Goal: Complete application form: Complete application form

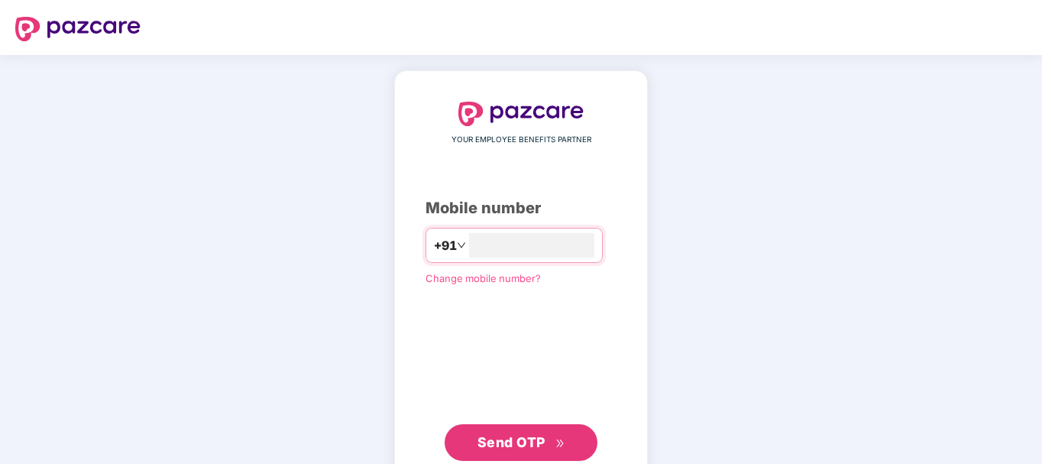
click at [482, 233] on input "number" at bounding box center [531, 245] width 125 height 24
click at [535, 247] on input "number" at bounding box center [531, 245] width 125 height 24
type input "**********"
click at [508, 444] on span "Send OTP" at bounding box center [511, 442] width 68 height 16
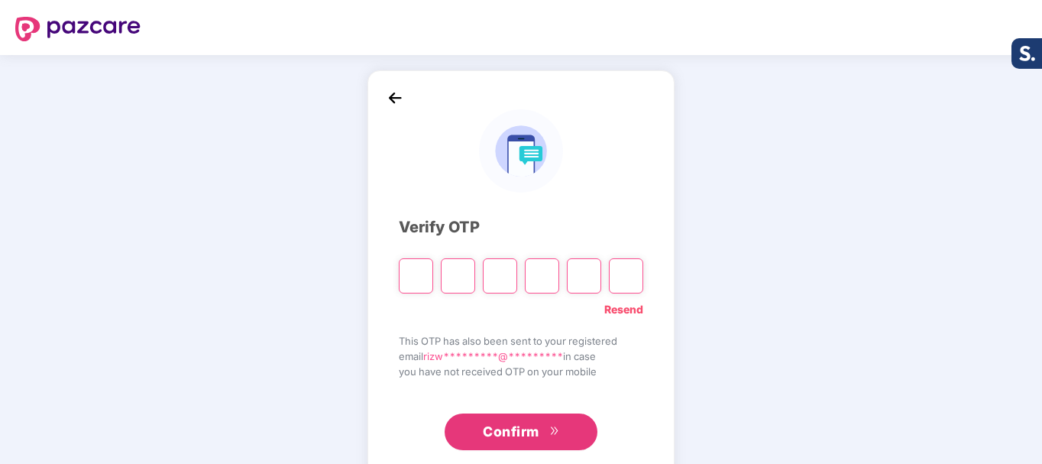
type input "*"
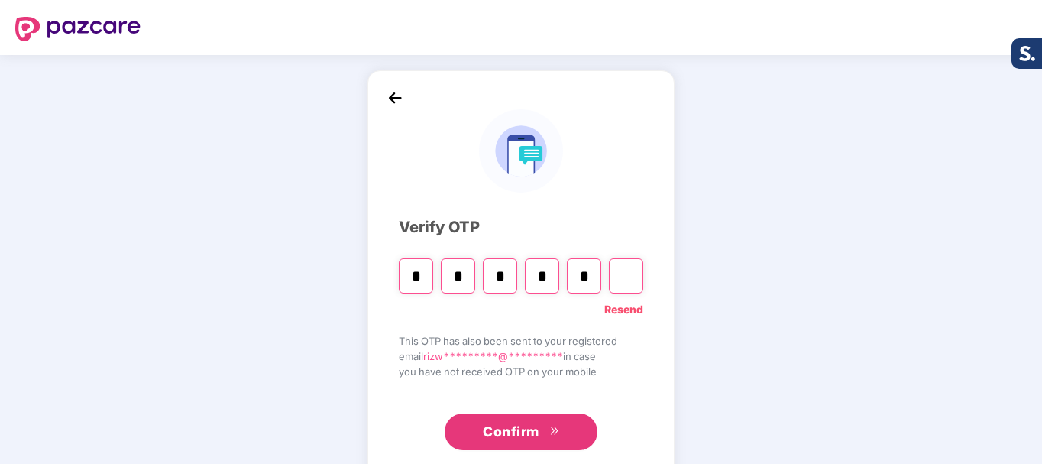
type input "*"
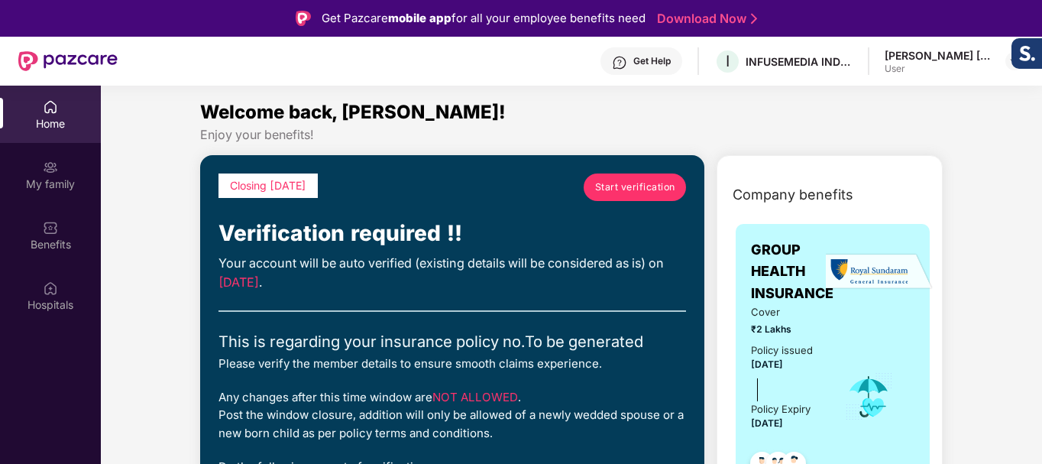
click at [644, 184] on span "Start verification" at bounding box center [635, 186] width 80 height 15
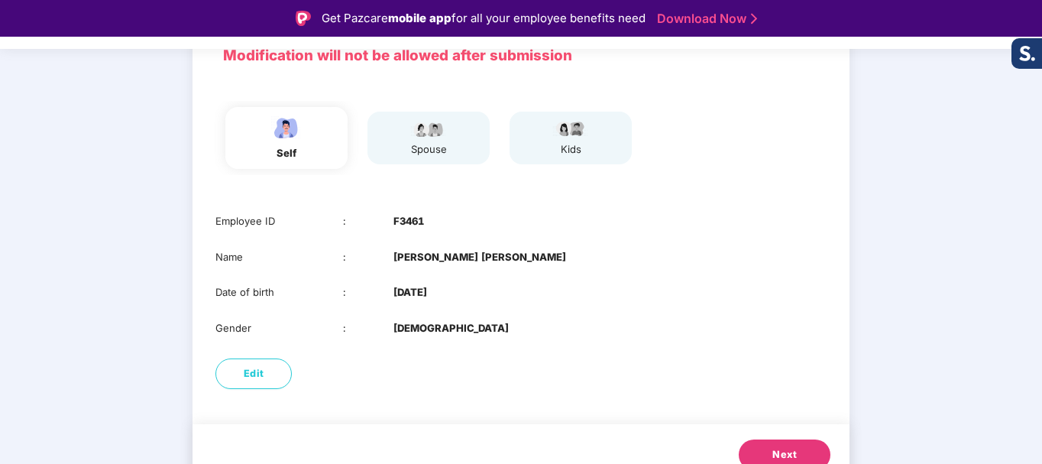
scroll to position [141, 0]
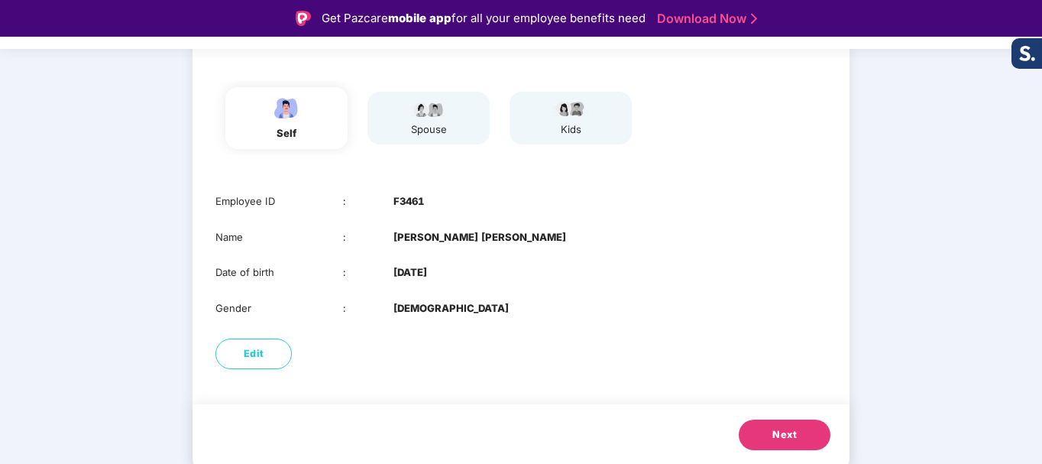
click at [771, 428] on button "Next" at bounding box center [785, 434] width 92 height 31
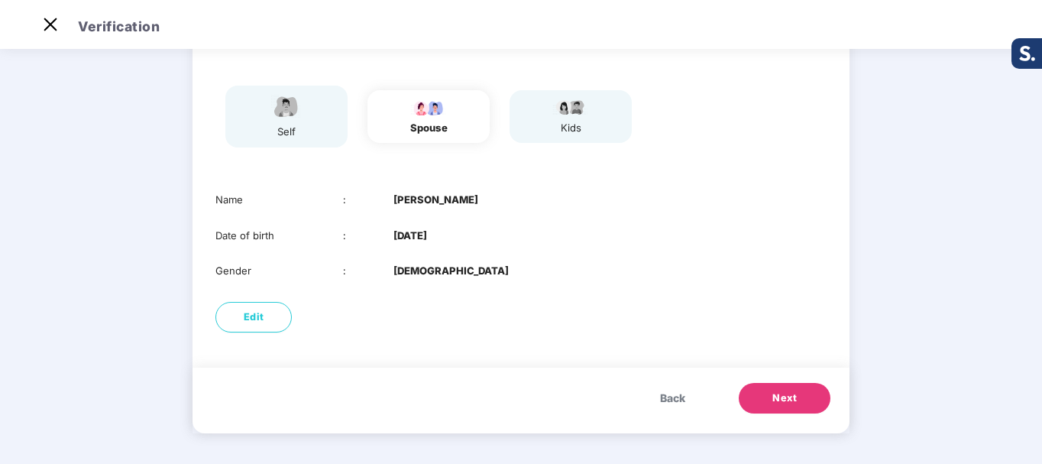
drag, startPoint x: 395, startPoint y: 202, endPoint x: 473, endPoint y: 238, distance: 85.8
click at [473, 238] on div "Name : Juveriya Nalband Date of birth : 11 Oct 1997 Gender : FEMALE" at bounding box center [520, 235] width 657 height 118
click at [473, 238] on div "Date of birth : 11 Oct 1997" at bounding box center [520, 236] width 611 height 16
click at [777, 393] on span "Next" at bounding box center [784, 397] width 24 height 15
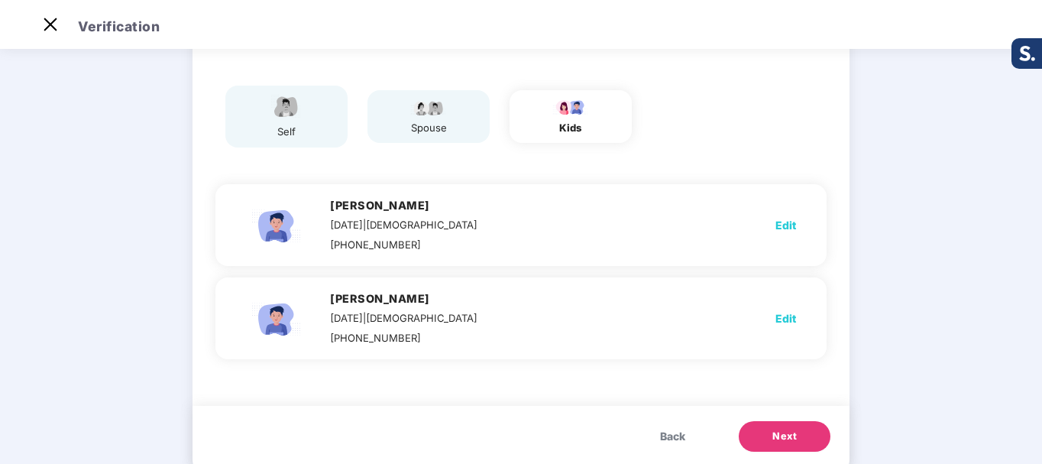
click at [787, 438] on span "Next" at bounding box center [784, 435] width 24 height 15
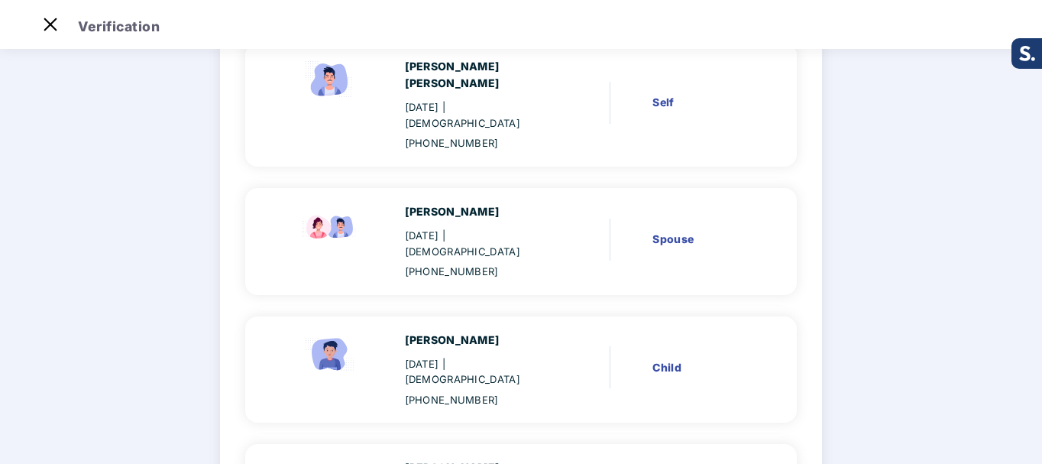
scroll to position [186, 0]
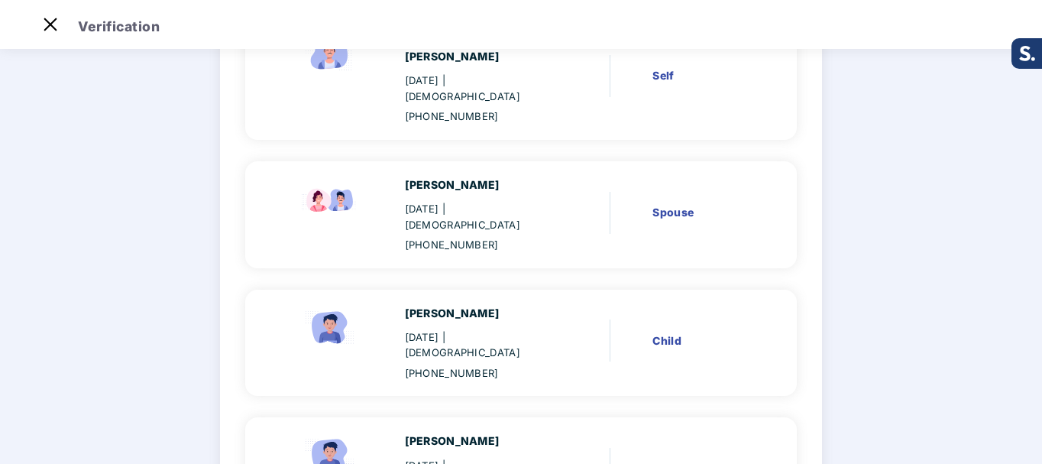
drag, startPoint x: 454, startPoint y: 402, endPoint x: 484, endPoint y: 404, distance: 29.9
click at [484, 457] on div "12 Dec 2024 | Male" at bounding box center [479, 472] width 148 height 31
drag, startPoint x: 449, startPoint y: 287, endPoint x: 473, endPoint y: 285, distance: 23.8
click at [473, 329] on div "18 Mar 2016 | Male" at bounding box center [479, 344] width 148 height 31
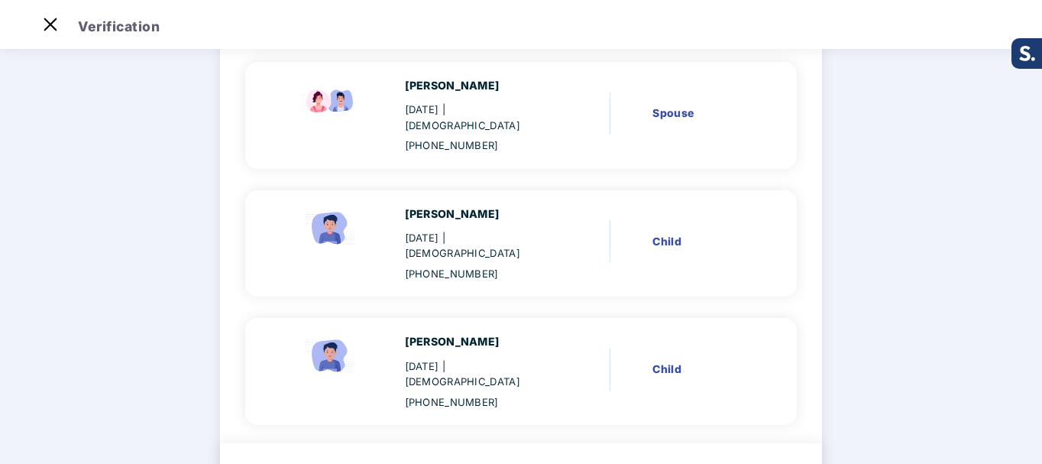
scroll to position [296, 0]
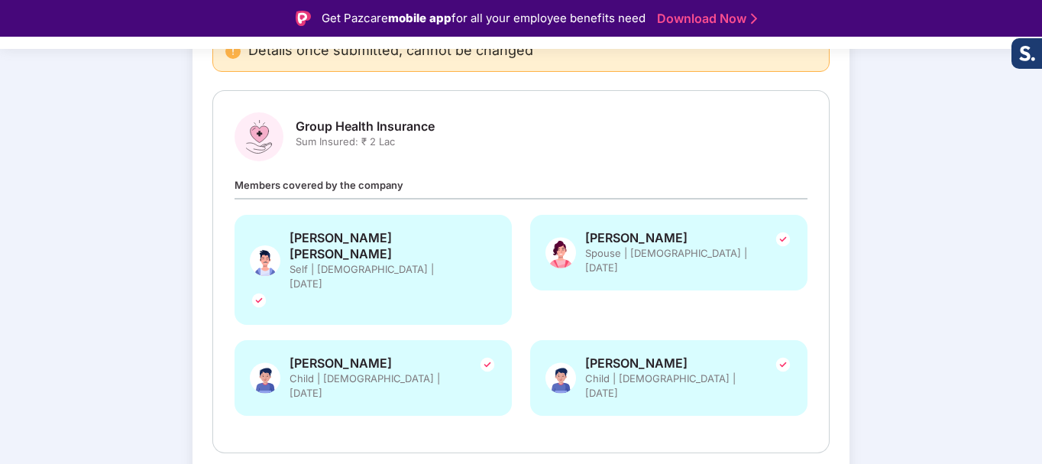
scroll to position [187, 0]
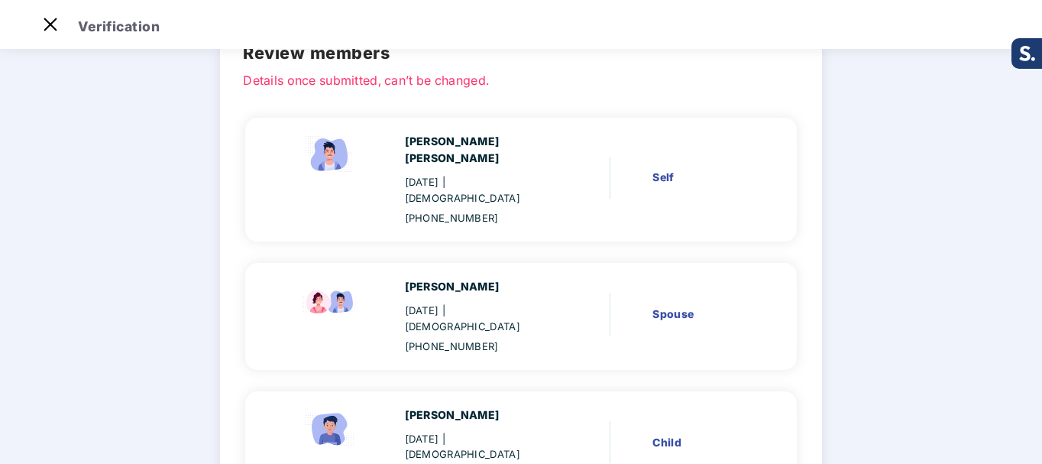
scroll to position [66, 0]
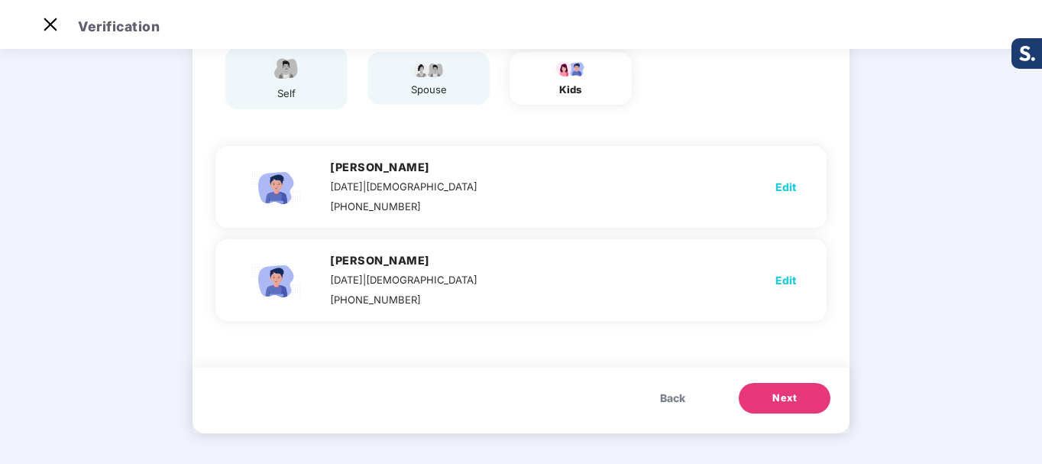
click at [435, 80] on div "spouse" at bounding box center [428, 79] width 38 height 38
click at [661, 401] on span "Back" at bounding box center [672, 397] width 25 height 17
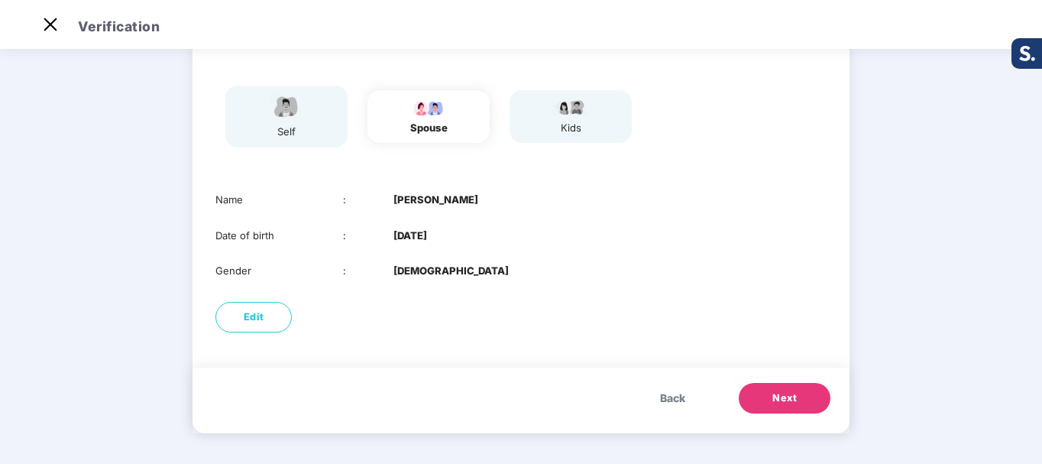
click at [784, 402] on span "Next" at bounding box center [784, 397] width 24 height 15
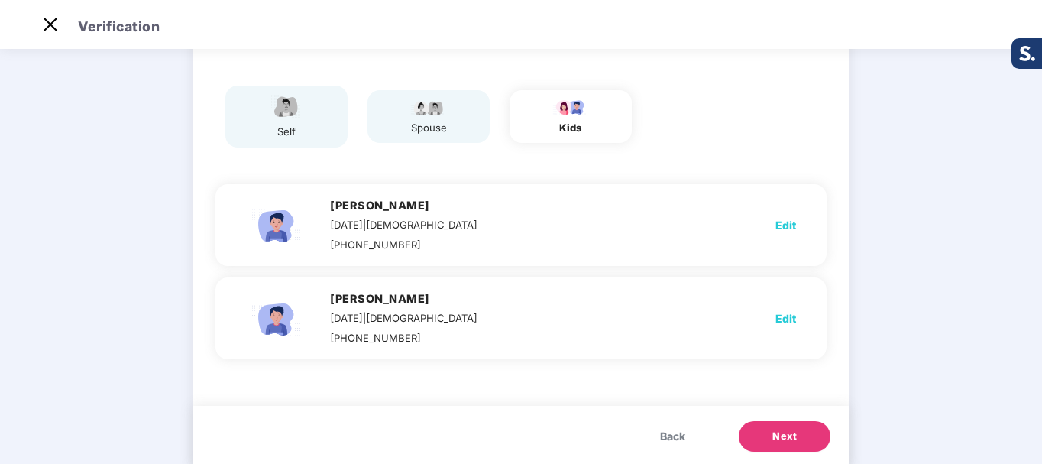
click at [784, 402] on div "Modification will not be allowed after submission self spouse kids Hamza Nalban…" at bounding box center [520, 237] width 657 height 467
click at [779, 433] on span "Next" at bounding box center [784, 435] width 24 height 15
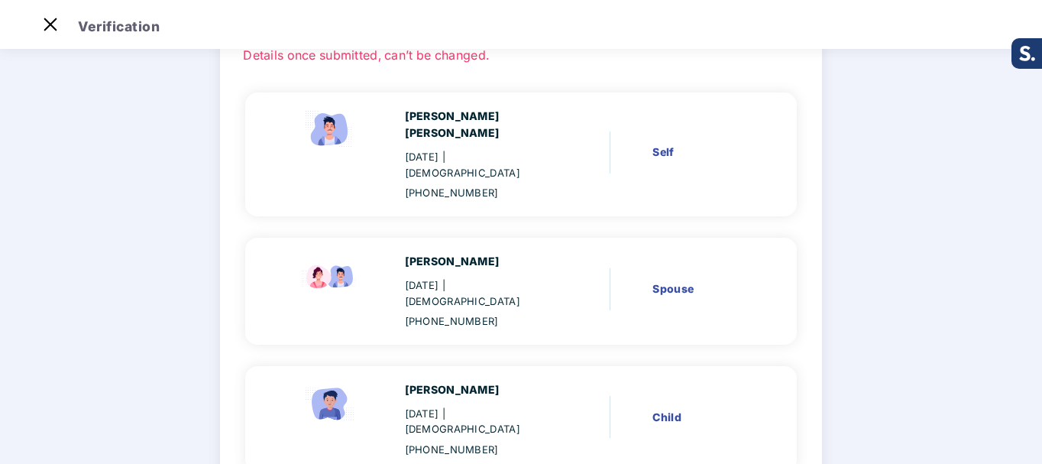
scroll to position [296, 0]
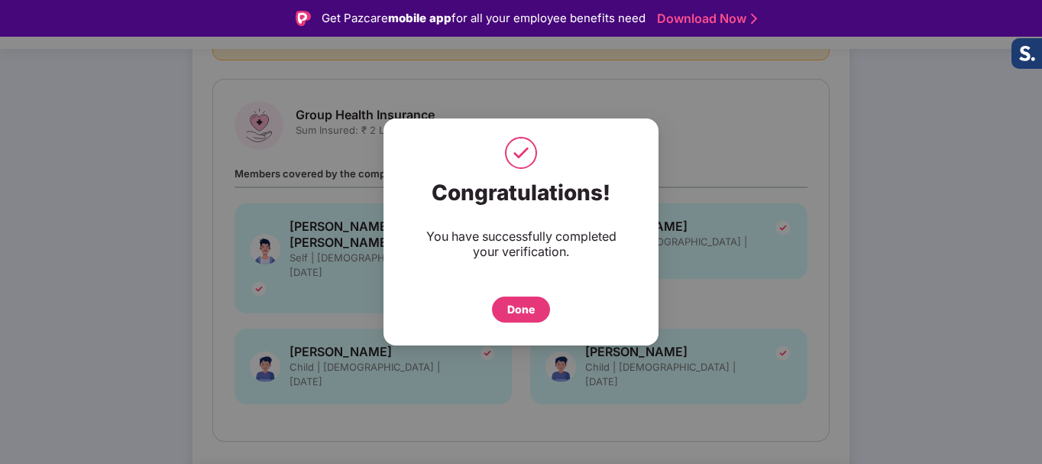
click at [520, 315] on div "Done" at bounding box center [520, 309] width 27 height 17
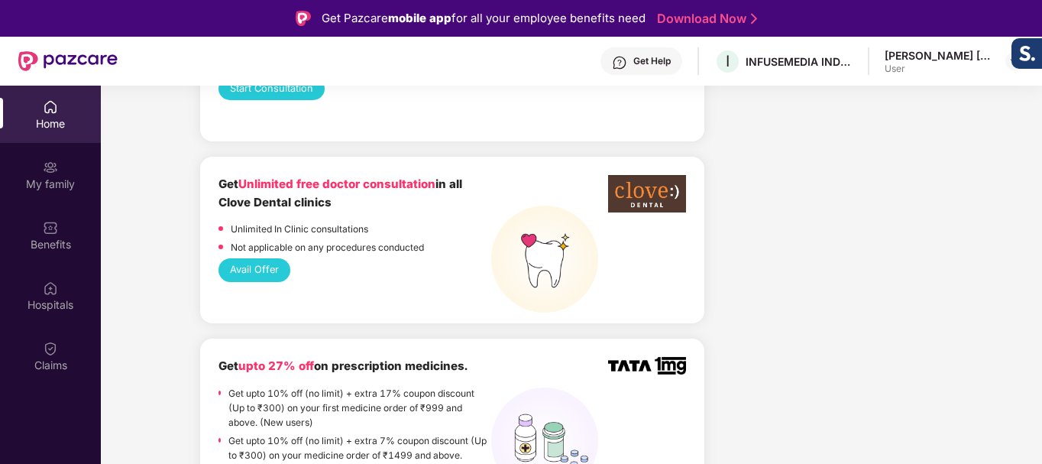
scroll to position [1375, 0]
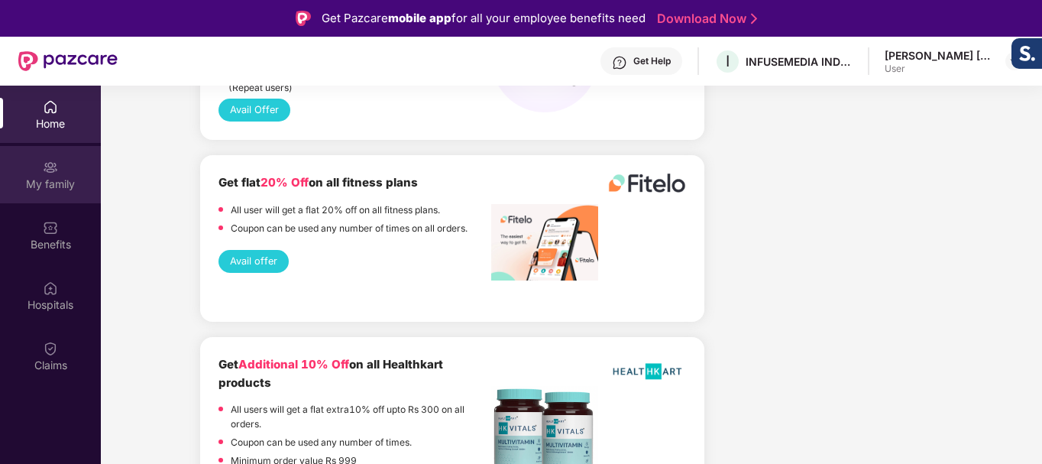
click at [52, 173] on img at bounding box center [50, 167] width 15 height 15
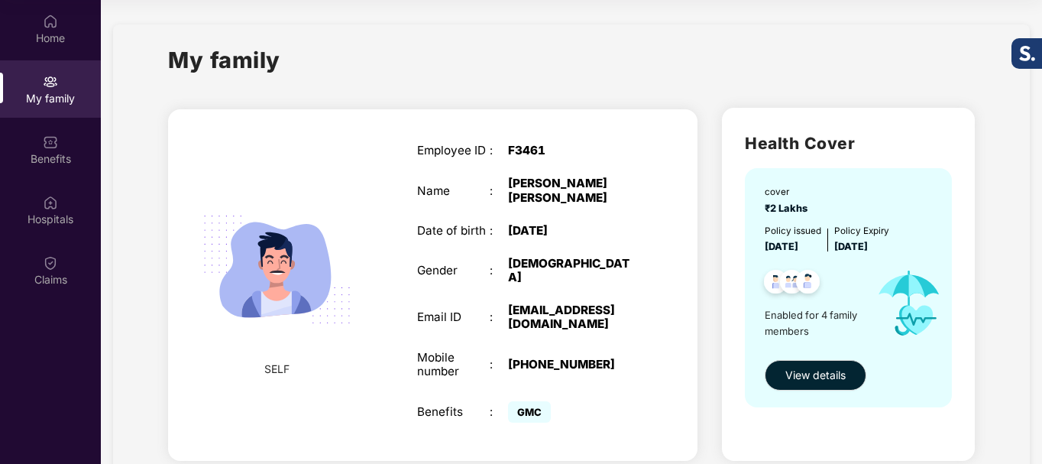
drag, startPoint x: 768, startPoint y: 202, endPoint x: 823, endPoint y: 218, distance: 57.1
click at [827, 212] on div "cover ₹2 Lakhs" at bounding box center [849, 200] width 170 height 31
